Goal: Check status

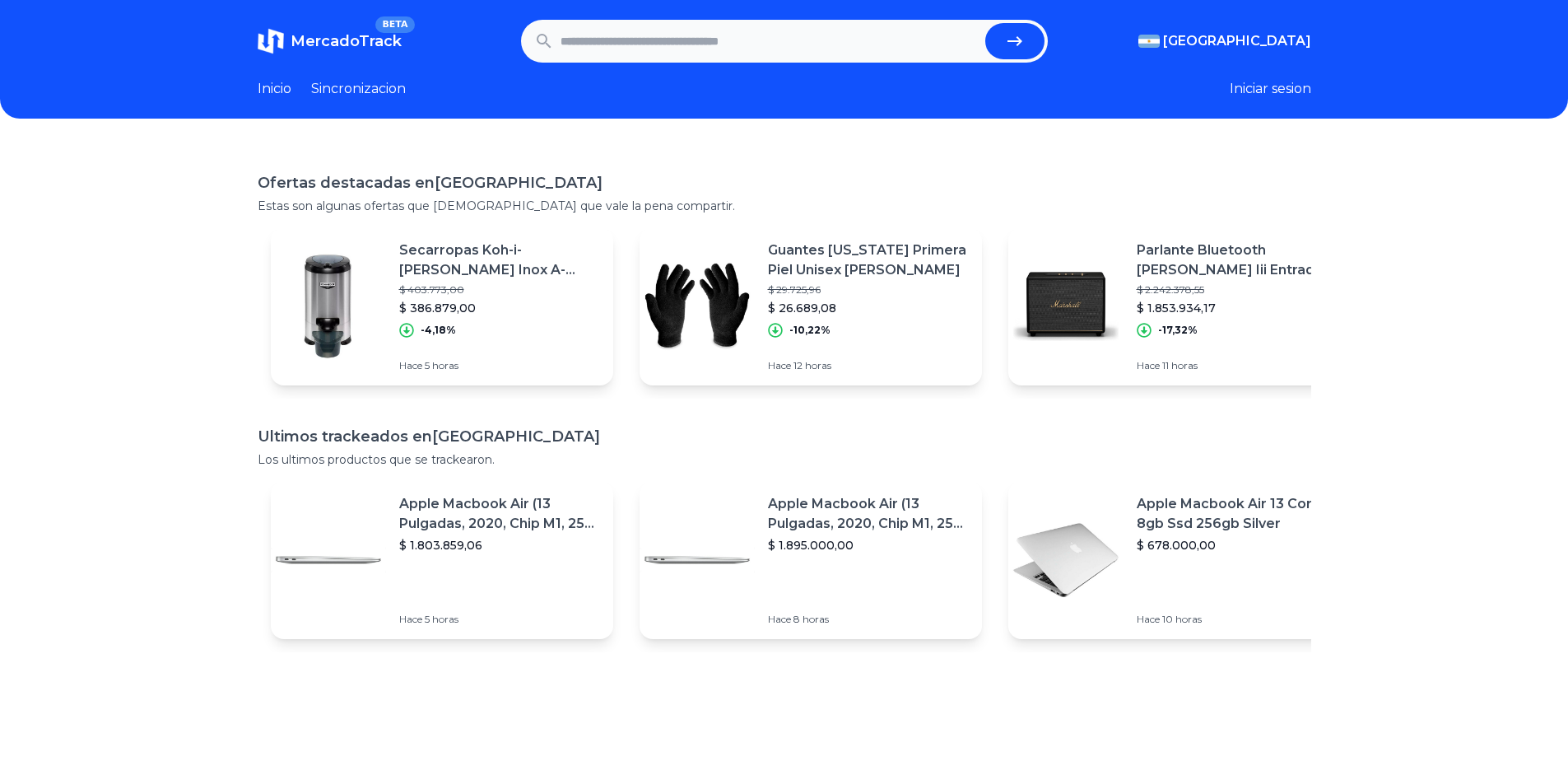
paste input "**********"
click at [1014, 58] on button "submit" at bounding box center [1016, 41] width 60 height 36
type input "**********"
